Goal: Navigation & Orientation: Go to known website

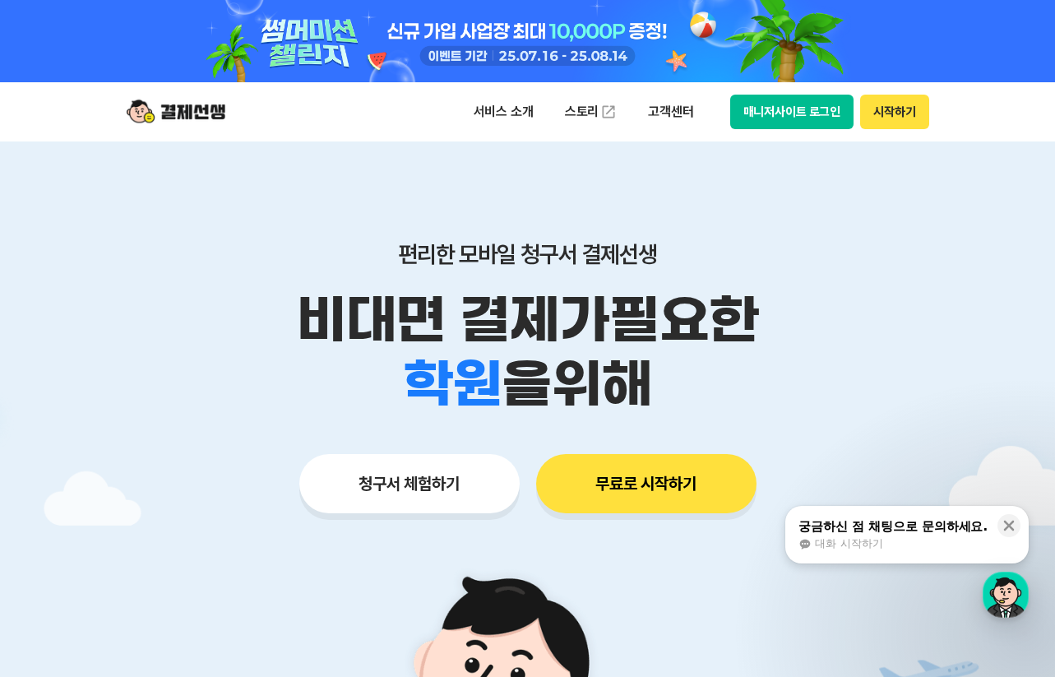
click at [890, 120] on button "시작하기" at bounding box center [894, 112] width 68 height 35
click at [818, 116] on button "매니저사이트 로그인" at bounding box center [792, 112] width 124 height 35
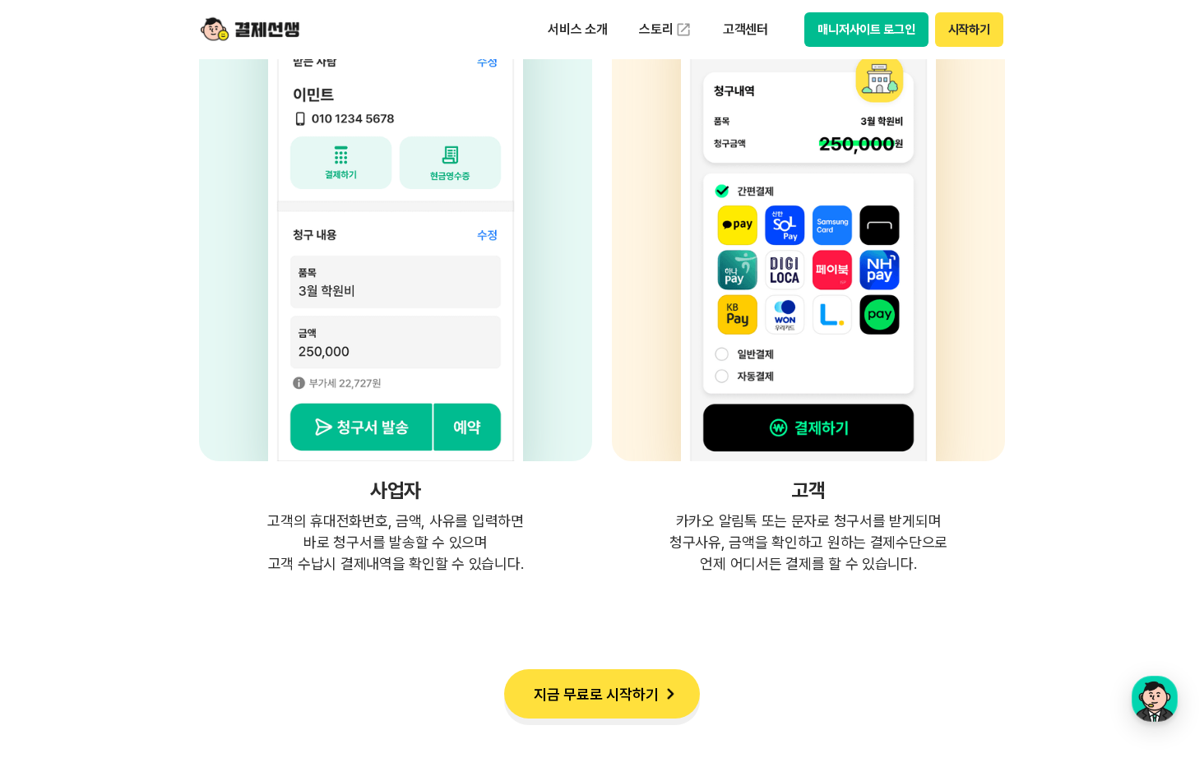
scroll to position [4368, 0]
drag, startPoint x: 764, startPoint y: 534, endPoint x: 884, endPoint y: 598, distance: 136.1
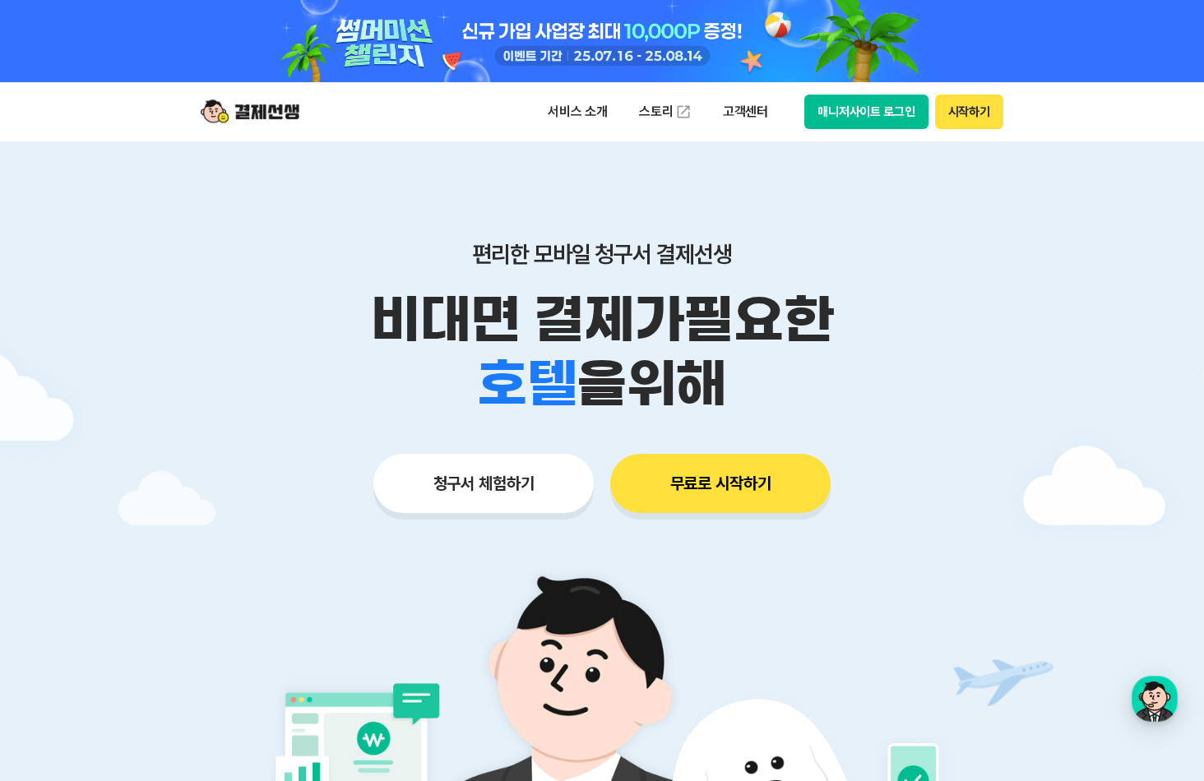
scroll to position [0, 0]
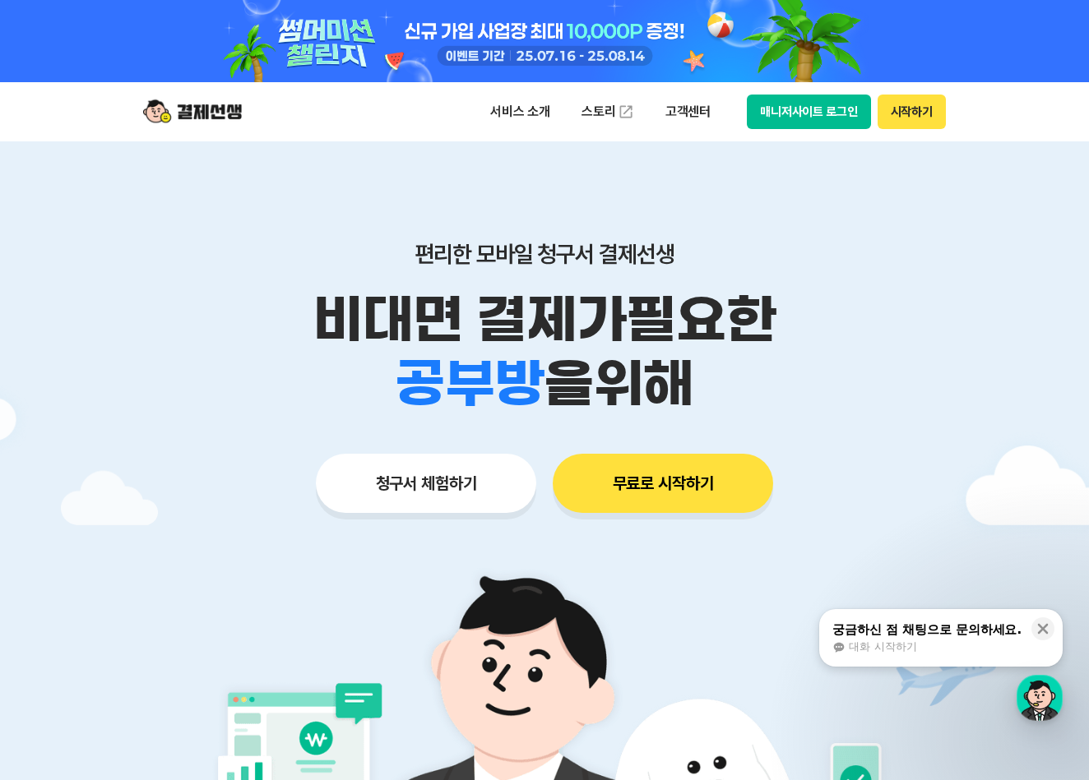
click at [839, 118] on button "매니저사이트 로그인" at bounding box center [809, 112] width 124 height 35
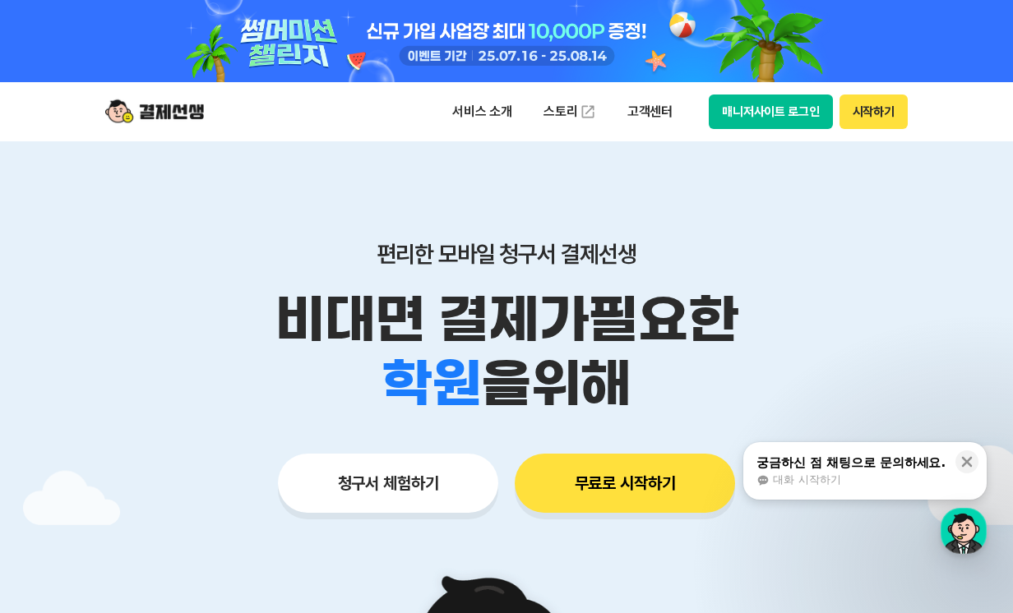
click at [866, 118] on button "시작하기" at bounding box center [874, 112] width 68 height 35
click at [787, 109] on button "매니저사이트 로그인" at bounding box center [771, 112] width 124 height 35
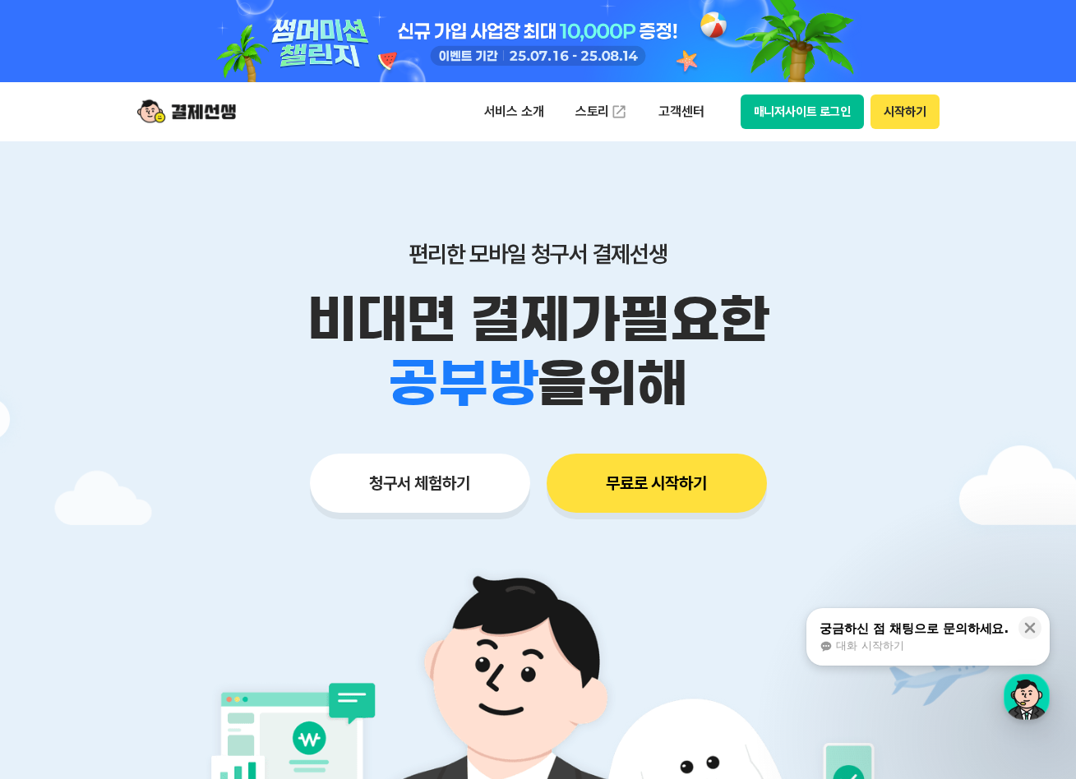
click at [800, 118] on button "매니저사이트 로그인" at bounding box center [803, 112] width 124 height 35
